Goal: Task Accomplishment & Management: Manage account settings

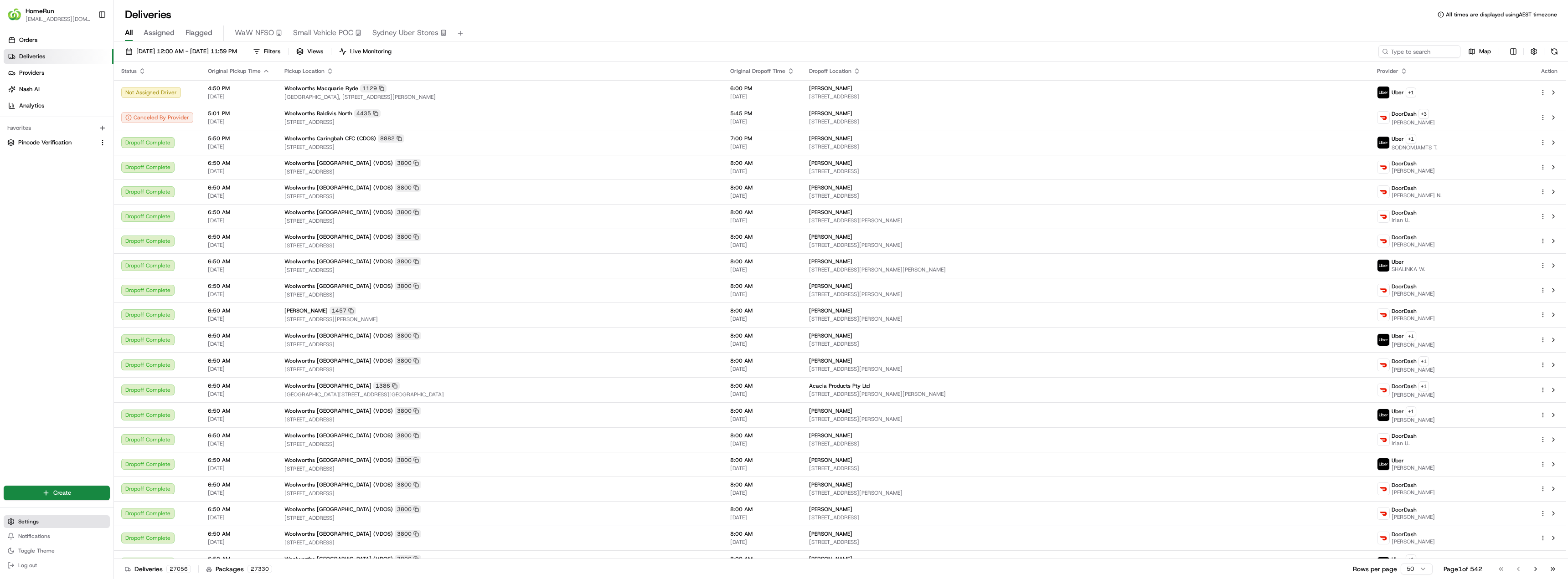
click at [21, 520] on span "Settings" at bounding box center [28, 521] width 21 height 7
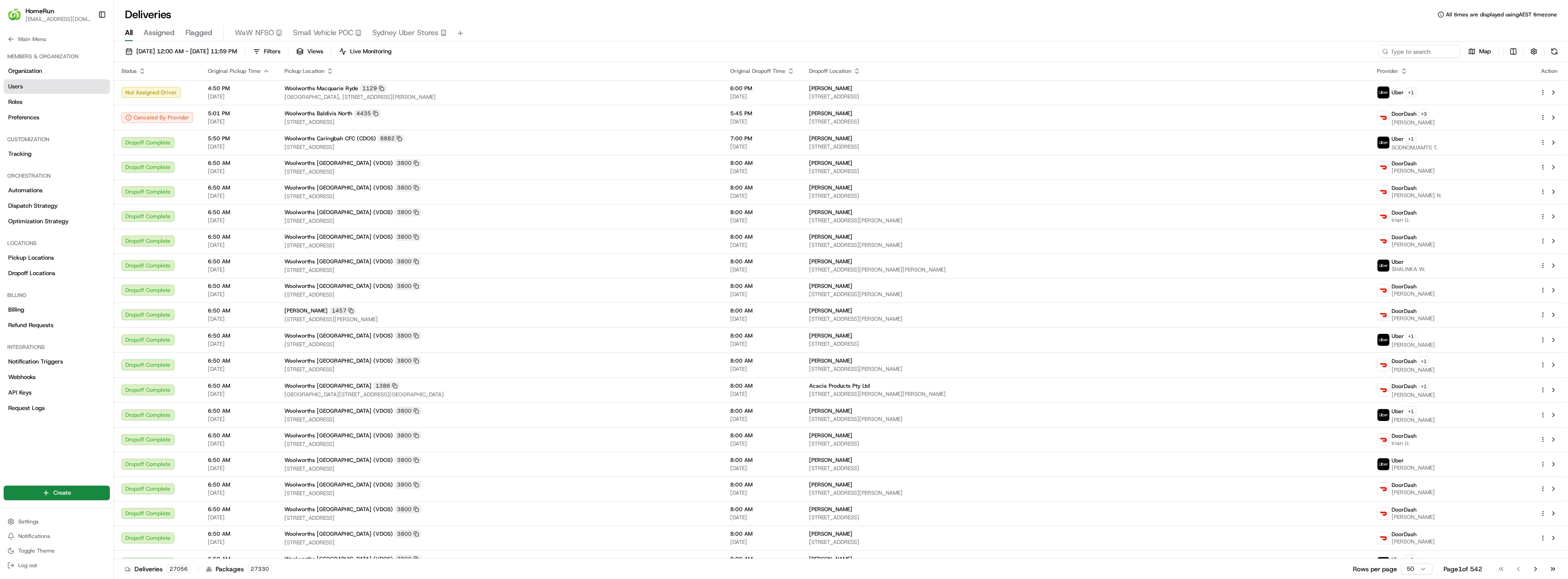
click at [28, 87] on link "Users" at bounding box center [56, 87] width 106 height 15
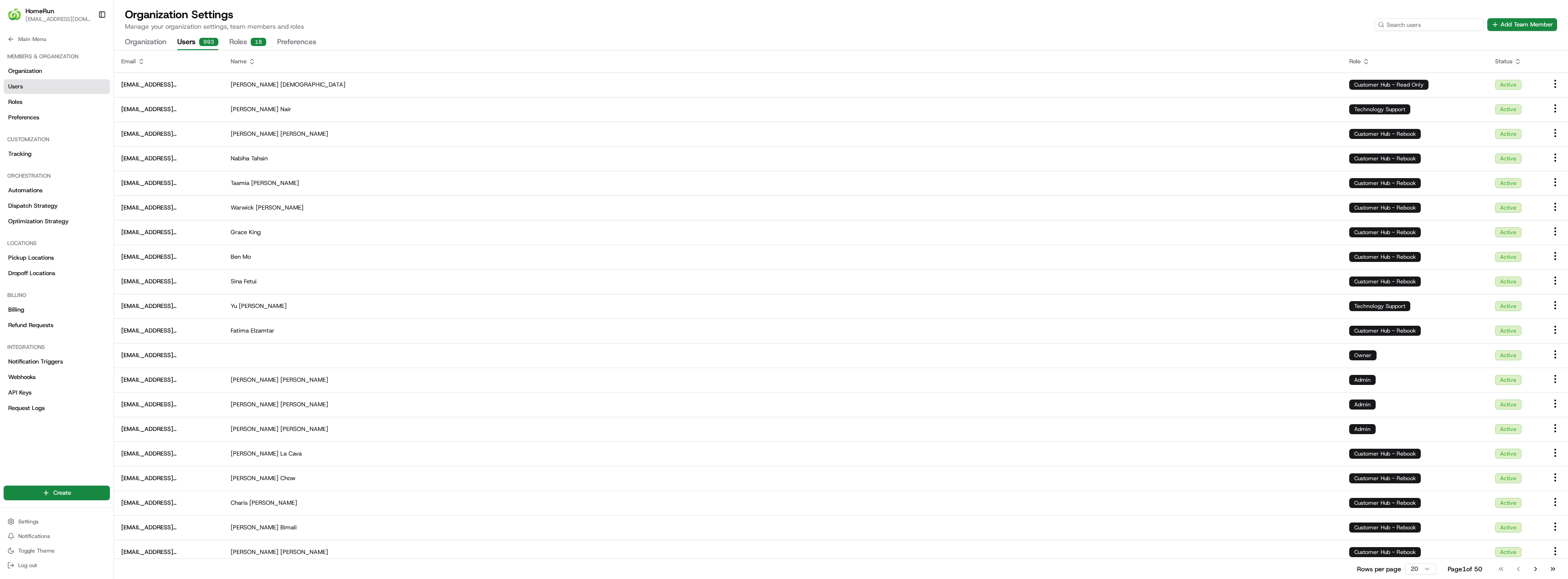
click at [1462, 26] on input at bounding box center [1428, 24] width 109 height 12
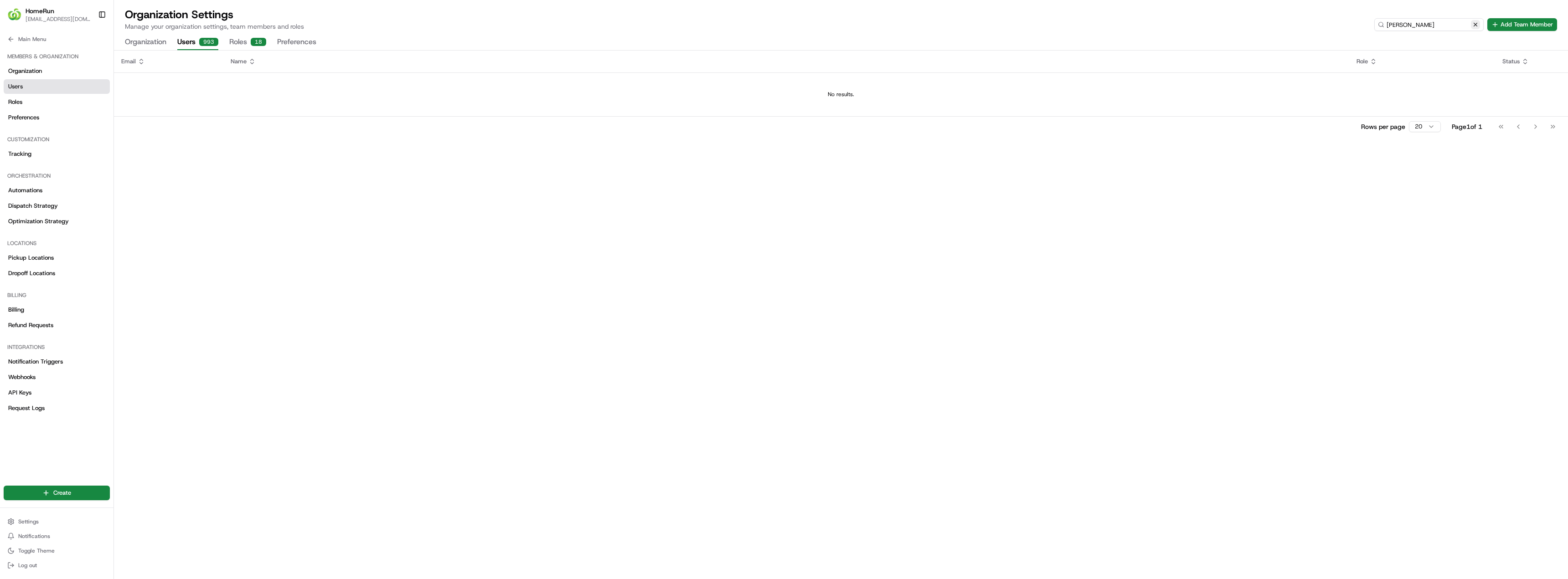
type input "gopi"
click at [1475, 22] on button at bounding box center [1475, 24] width 9 height 9
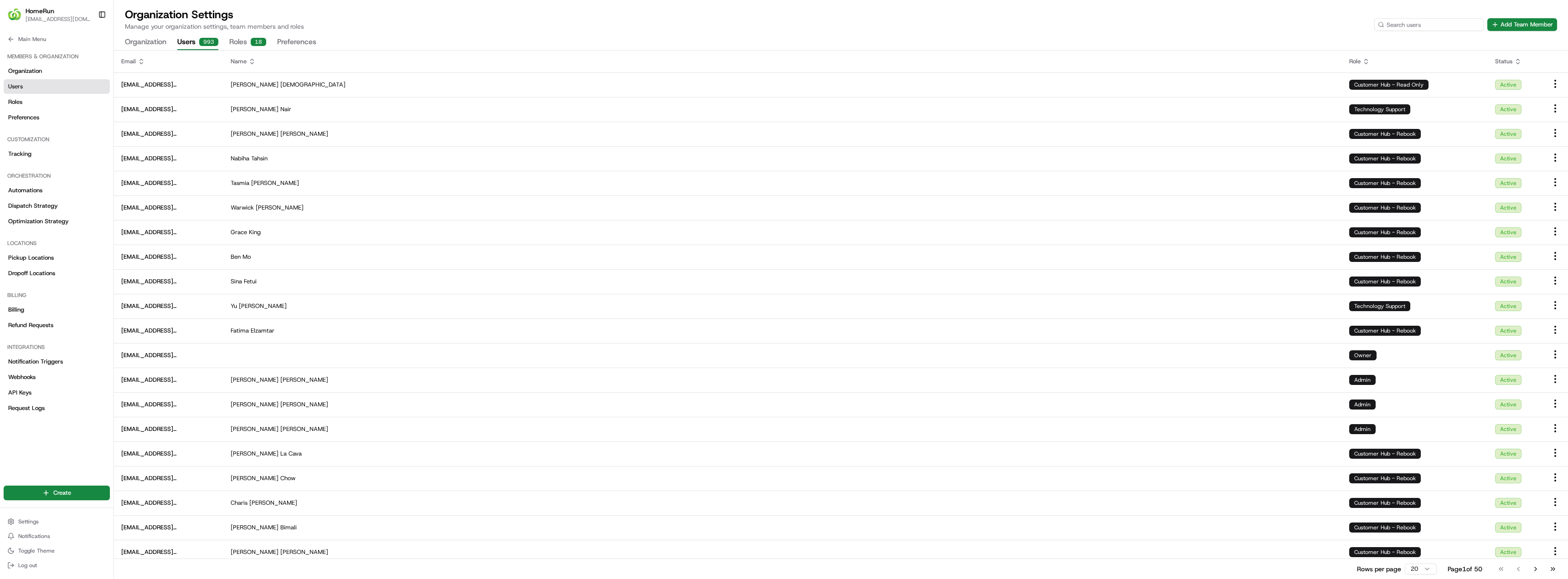
click at [1436, 26] on input at bounding box center [1428, 24] width 109 height 12
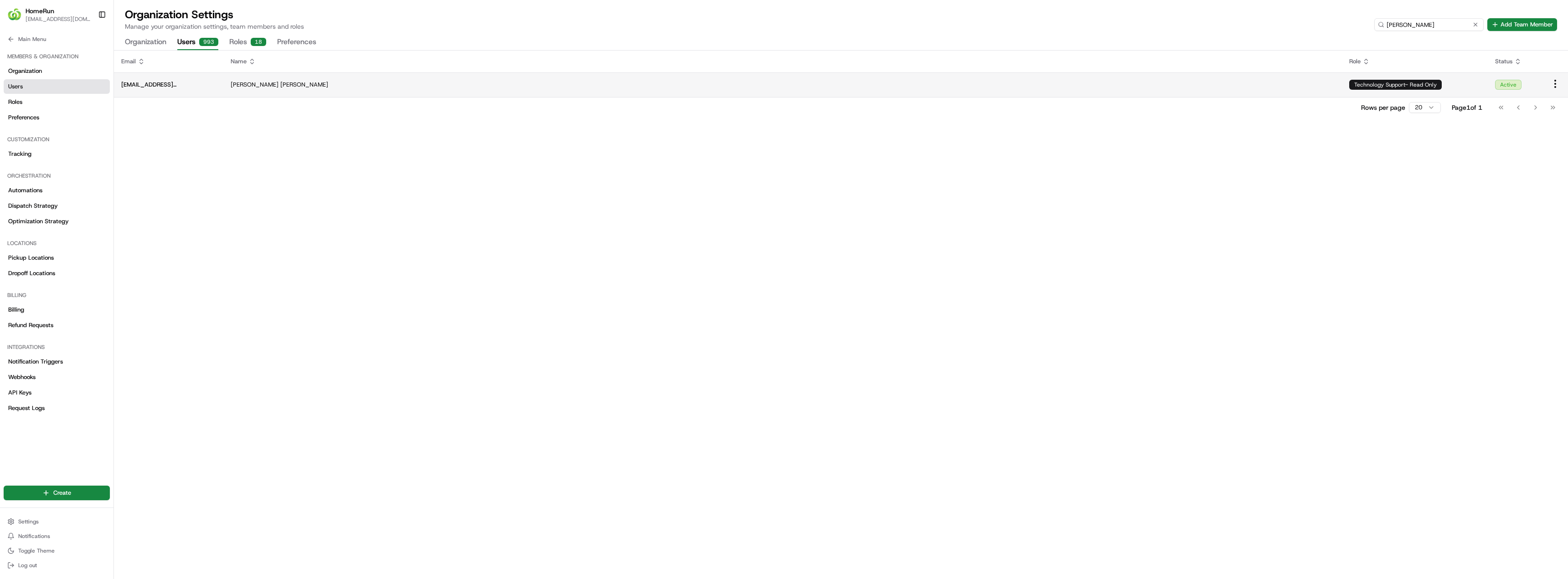
type input "shriyak"
click at [1556, 82] on html "HomeRun sdedhia1@woolworths.com.au Toggle Sidebar Orders Deliveries Providers N…" at bounding box center [784, 289] width 1568 height 579
click at [1486, 183] on html "HomeRun sdedhia1@woolworths.com.au Toggle Sidebar Orders Deliveries Providers N…" at bounding box center [784, 289] width 1568 height 579
click at [1509, 26] on button "Add Team Member" at bounding box center [1522, 24] width 69 height 12
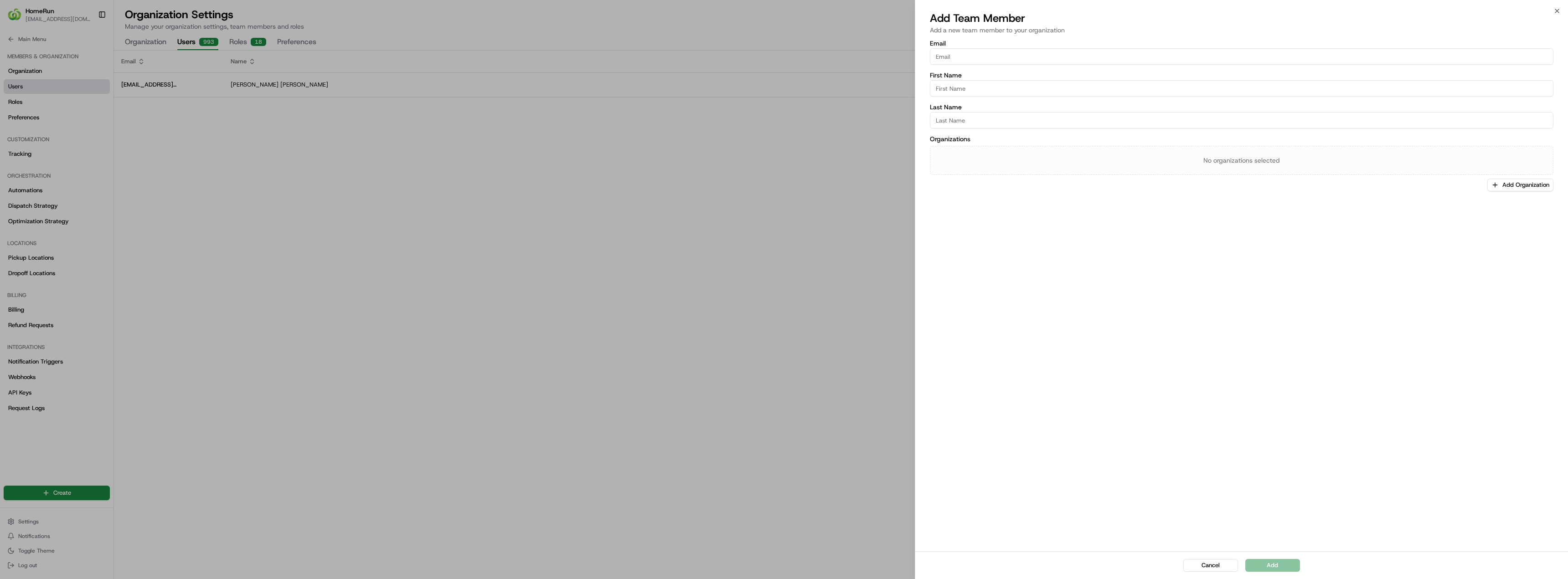
click at [965, 59] on input "Email" at bounding box center [1242, 56] width 623 height 17
click at [954, 87] on div "First Name" at bounding box center [1242, 95] width 623 height 25
click at [960, 54] on input "Email" at bounding box center [1242, 56] width 623 height 17
type input "gtholeti@woolworths.com.au"
click at [1015, 91] on input "First Name" at bounding box center [1242, 88] width 623 height 17
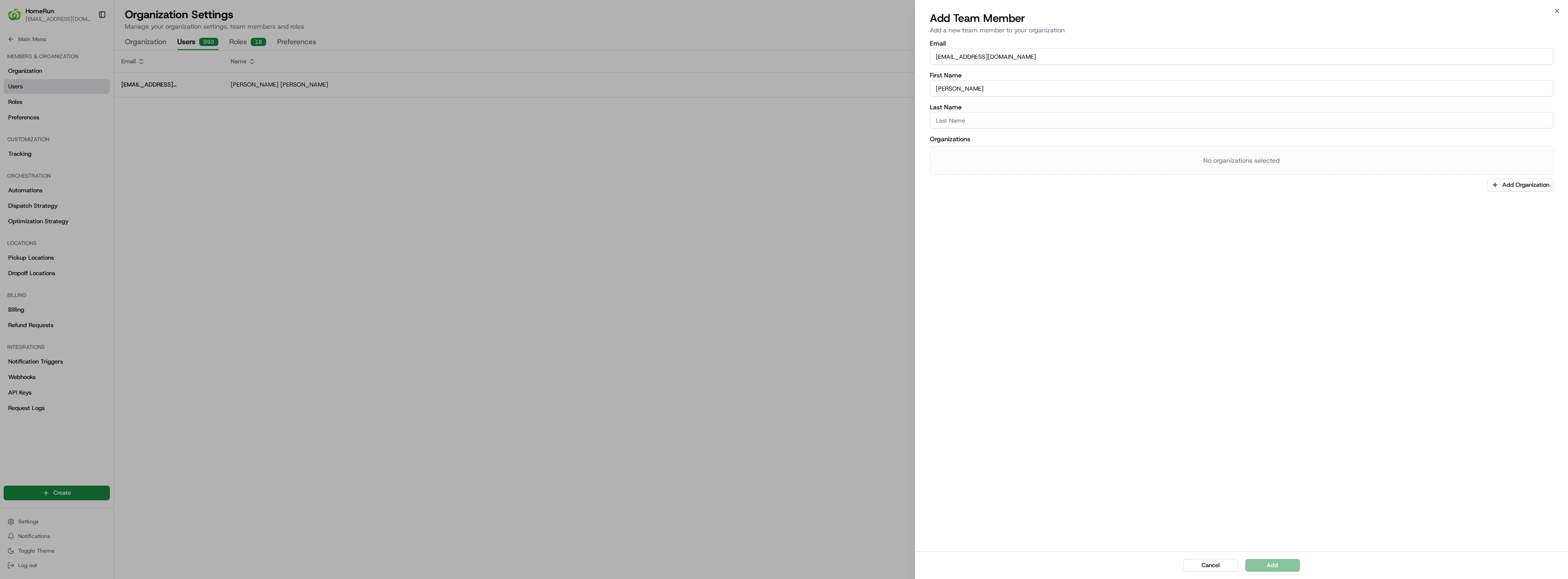
type input "Gopi"
type input "Tholeti"
click at [1285, 566] on button "Add" at bounding box center [1272, 564] width 55 height 12
click at [1231, 564] on button "Cancel" at bounding box center [1210, 564] width 55 height 12
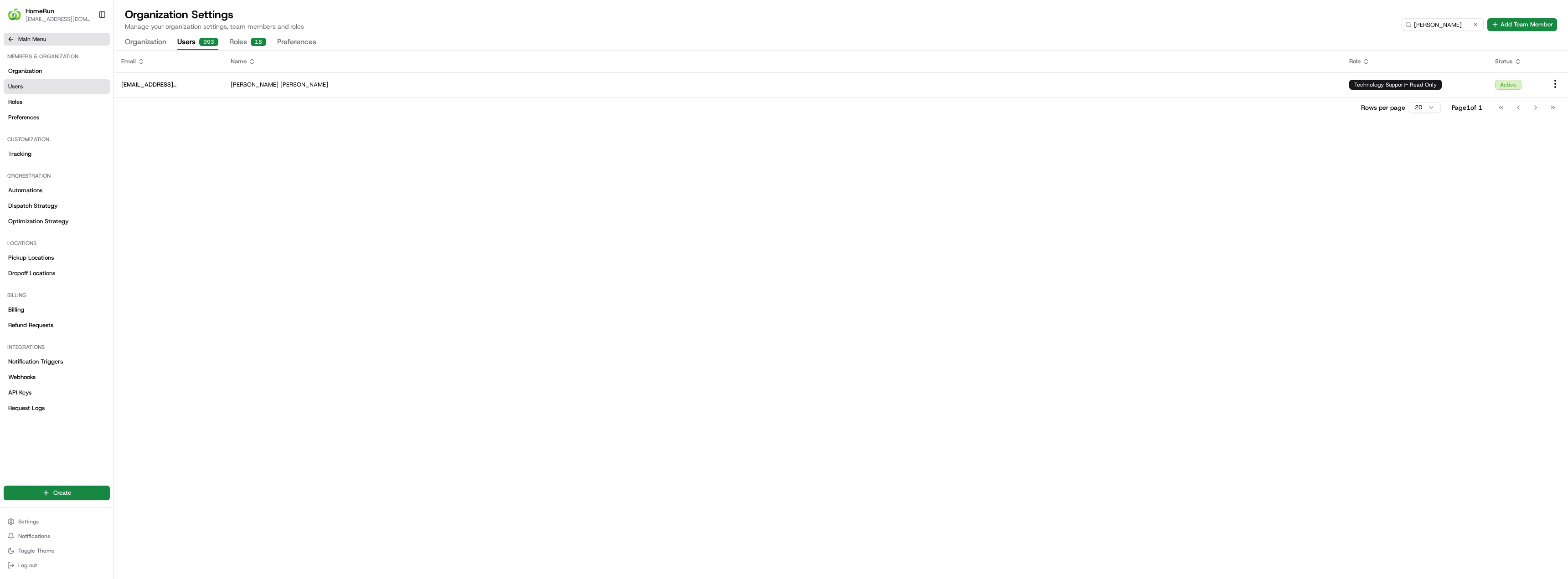
click at [17, 41] on button "Main Menu" at bounding box center [56, 39] width 106 height 12
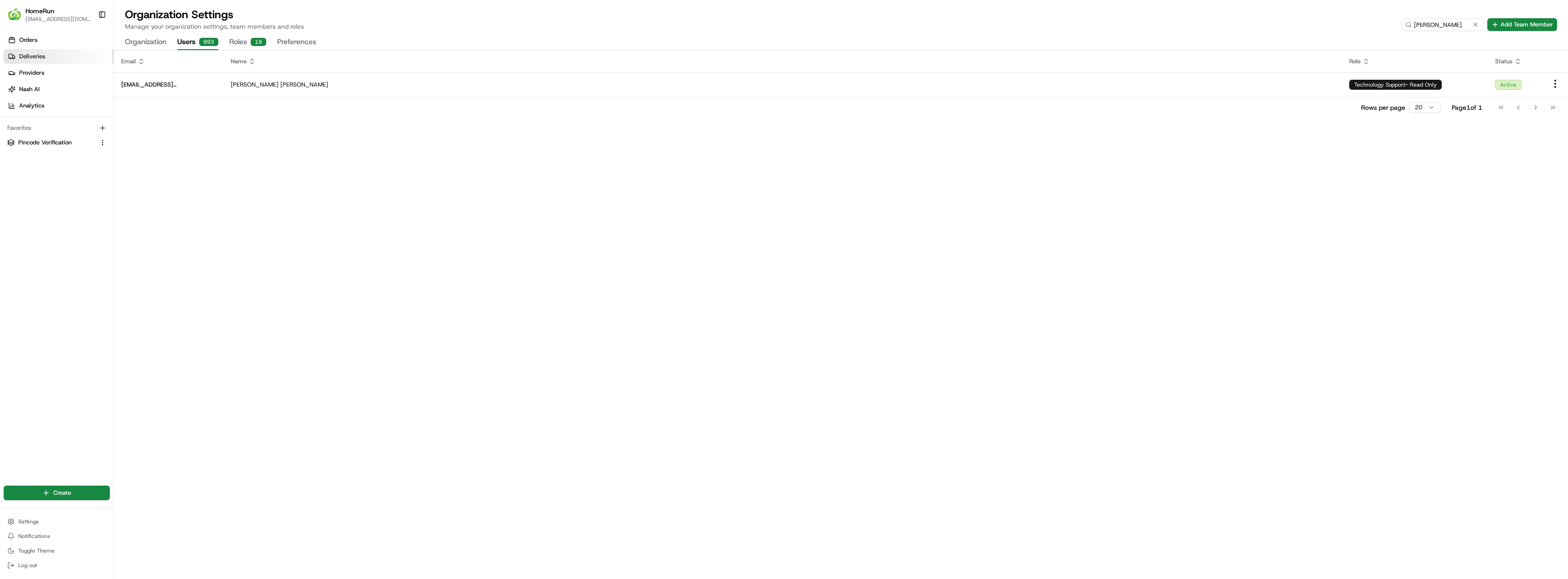
click at [35, 57] on span "Deliveries" at bounding box center [31, 56] width 26 height 8
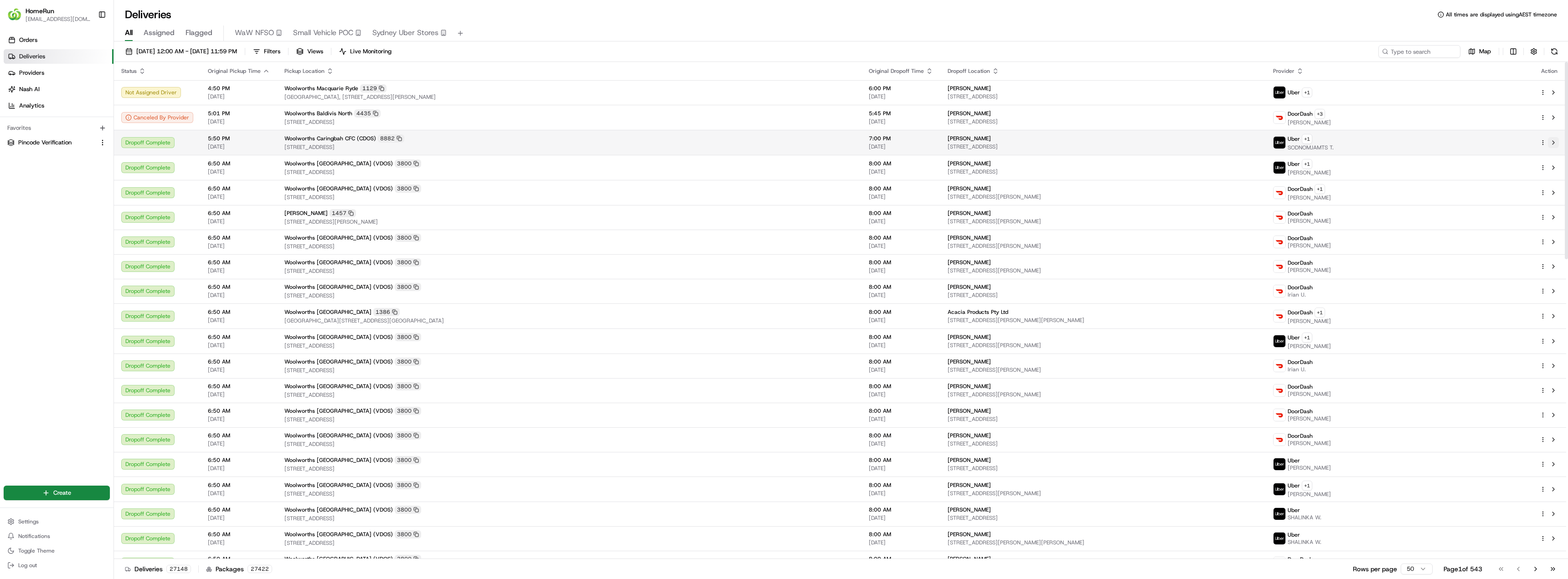
click at [1555, 144] on button at bounding box center [1552, 142] width 11 height 11
